Goal: Task Accomplishment & Management: Use online tool/utility

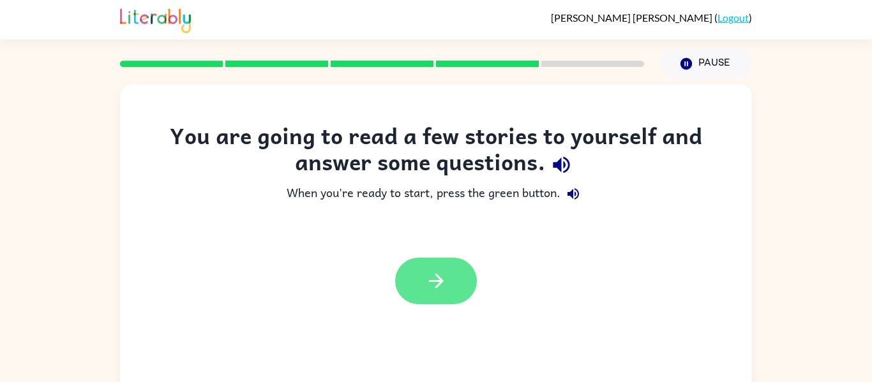
click at [427, 273] on icon "button" at bounding box center [436, 281] width 22 height 22
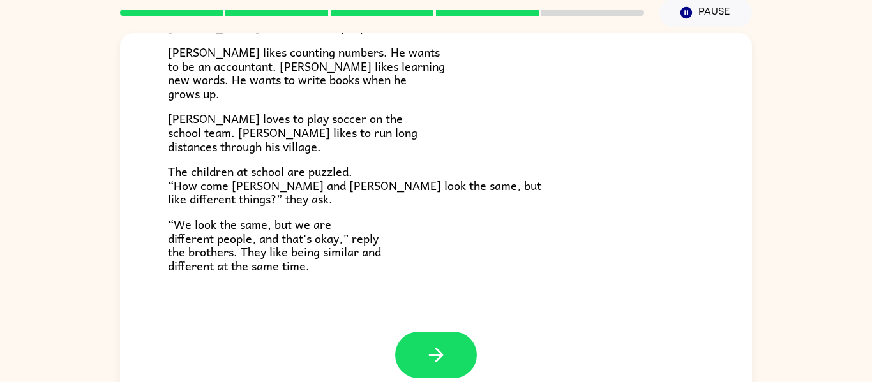
scroll to position [66, 0]
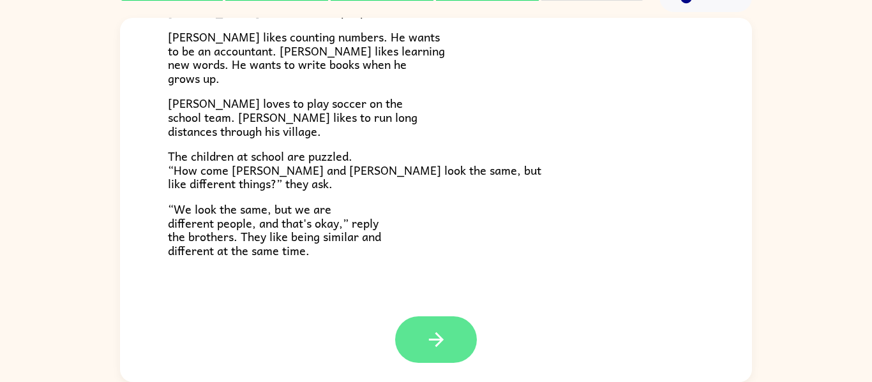
click at [432, 331] on icon "button" at bounding box center [436, 340] width 22 height 22
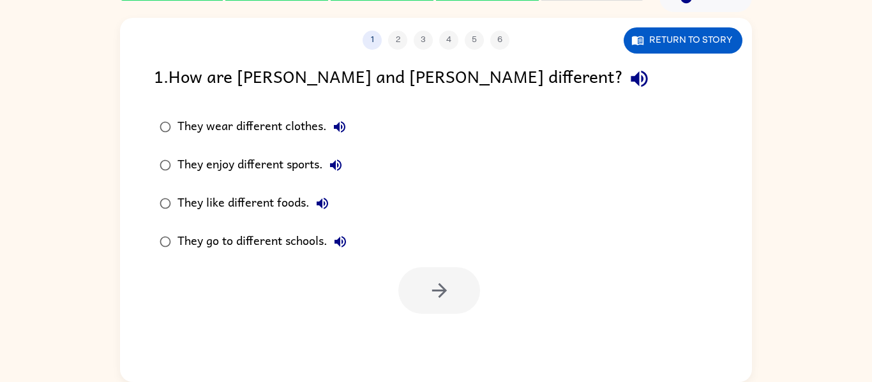
scroll to position [0, 0]
click at [268, 202] on div "They like different foods." at bounding box center [256, 204] width 158 height 26
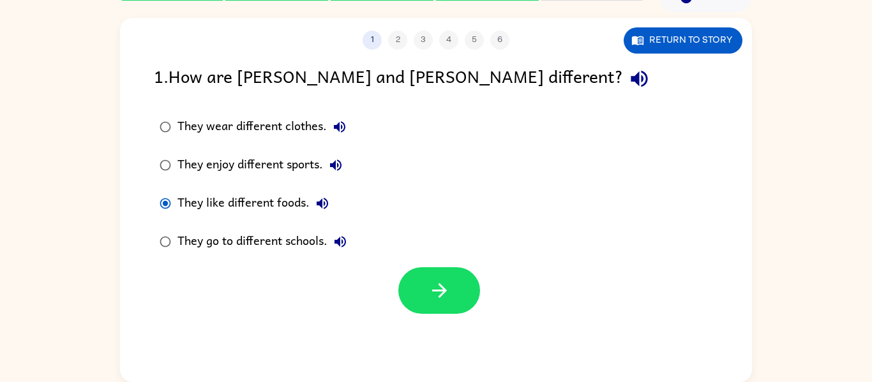
click at [198, 124] on div "They wear different clothes." at bounding box center [264, 127] width 175 height 26
click at [264, 165] on div "They enjoy different sports." at bounding box center [262, 166] width 171 height 26
click at [425, 283] on button "button" at bounding box center [439, 290] width 82 height 47
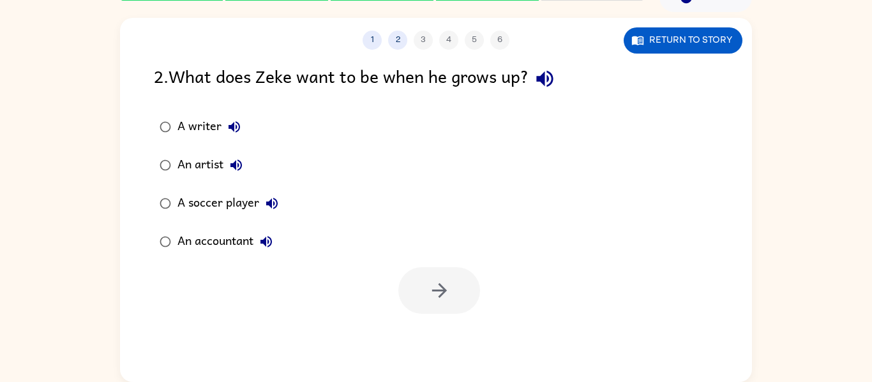
click at [248, 257] on label "An accountant" at bounding box center [219, 242] width 144 height 38
click at [413, 288] on button "button" at bounding box center [439, 290] width 82 height 47
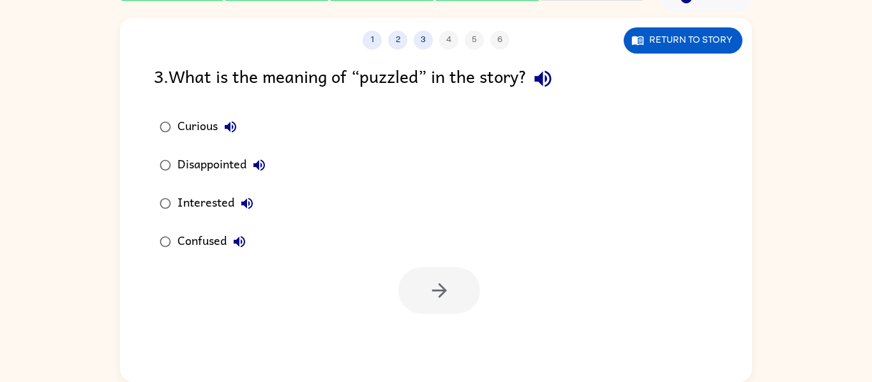
click at [204, 237] on div "Confused" at bounding box center [214, 242] width 75 height 26
click at [437, 284] on icon "button" at bounding box center [439, 291] width 22 height 22
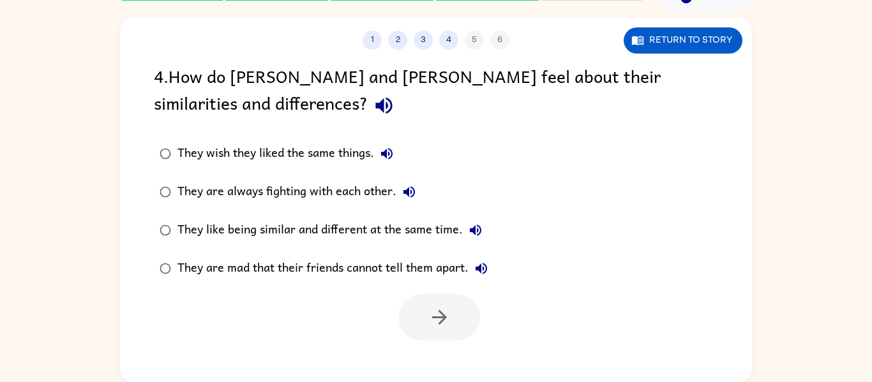
click at [331, 225] on div "They like being similar and different at the same time." at bounding box center [332, 231] width 311 height 26
click at [412, 299] on button "button" at bounding box center [439, 317] width 82 height 47
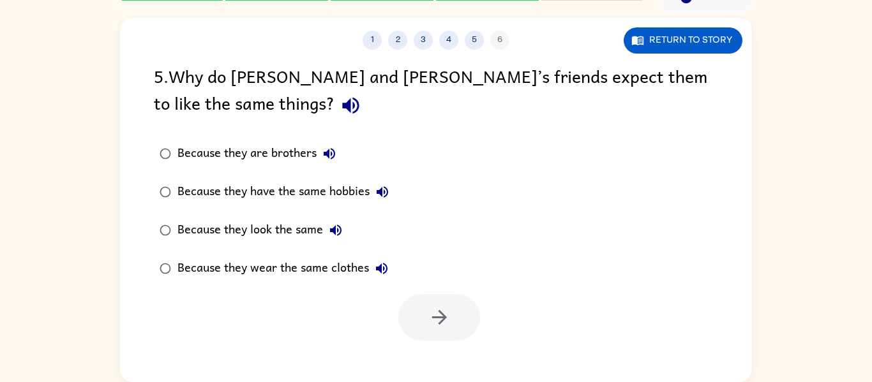
click at [248, 227] on div "Because they look the same" at bounding box center [262, 231] width 171 height 26
click at [428, 295] on button "button" at bounding box center [439, 317] width 82 height 47
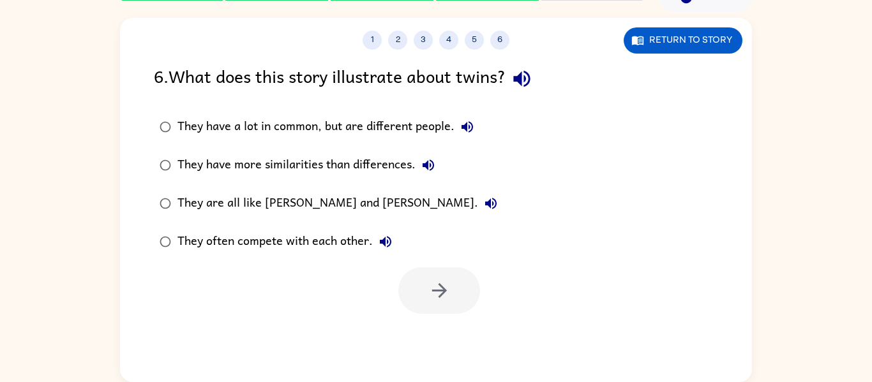
click at [297, 128] on div "They have a lot in common, but are different people." at bounding box center [328, 127] width 303 height 26
click at [435, 278] on button "button" at bounding box center [439, 290] width 82 height 47
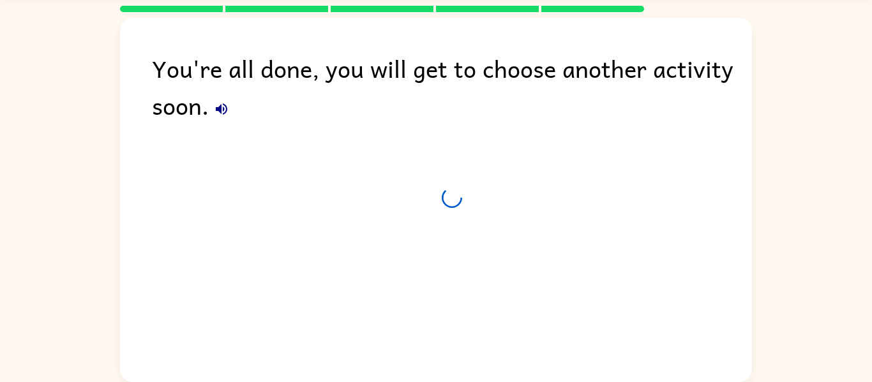
scroll to position [43, 0]
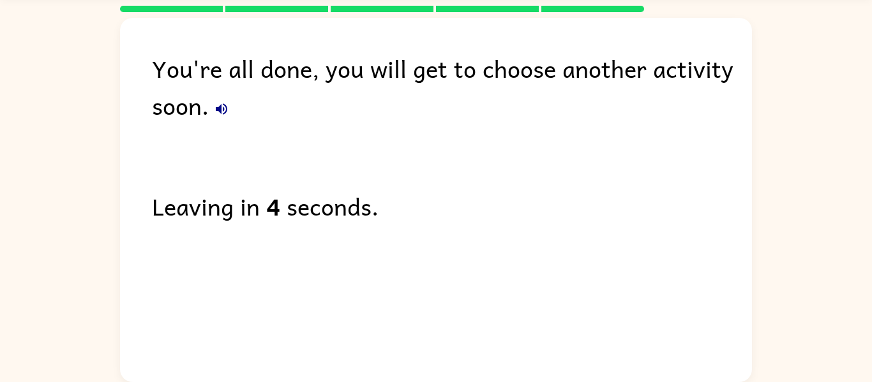
click at [451, 170] on div "You're all done, you will get to choose another activity soon. Leaving in 4 sec…" at bounding box center [436, 197] width 632 height 358
